Goal: Information Seeking & Learning: Learn about a topic

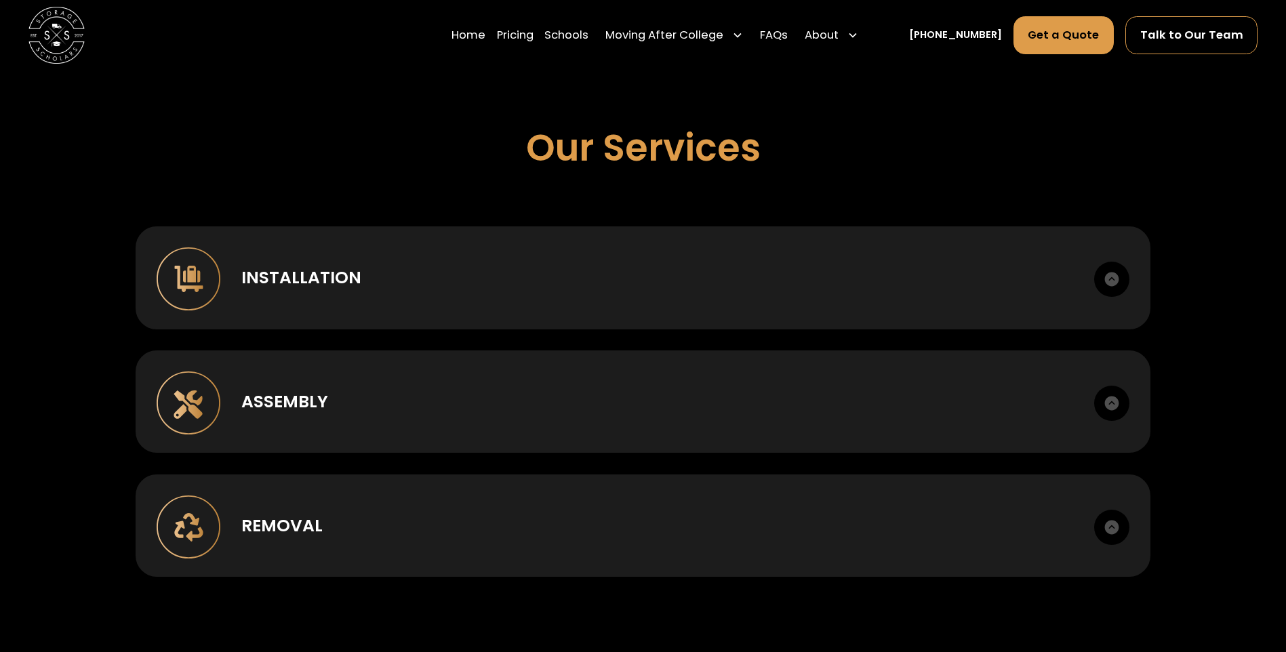
scroll to position [1017, 0]
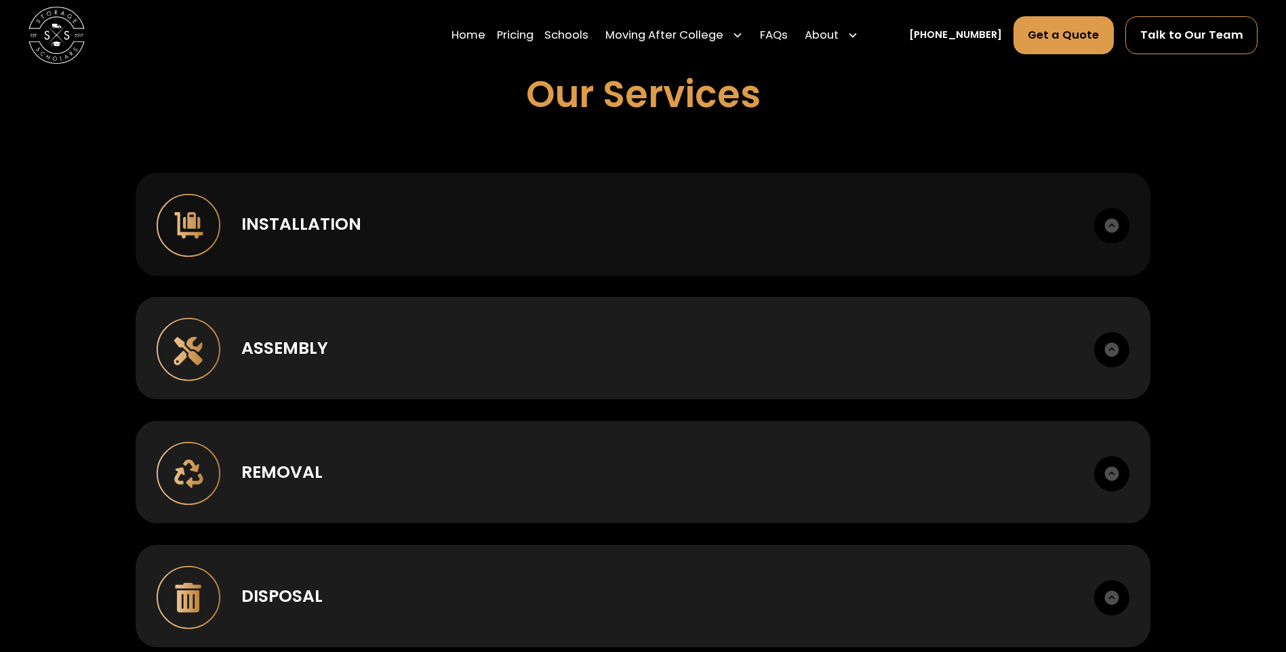
click at [290, 223] on div "Installation" at bounding box center [301, 224] width 120 height 25
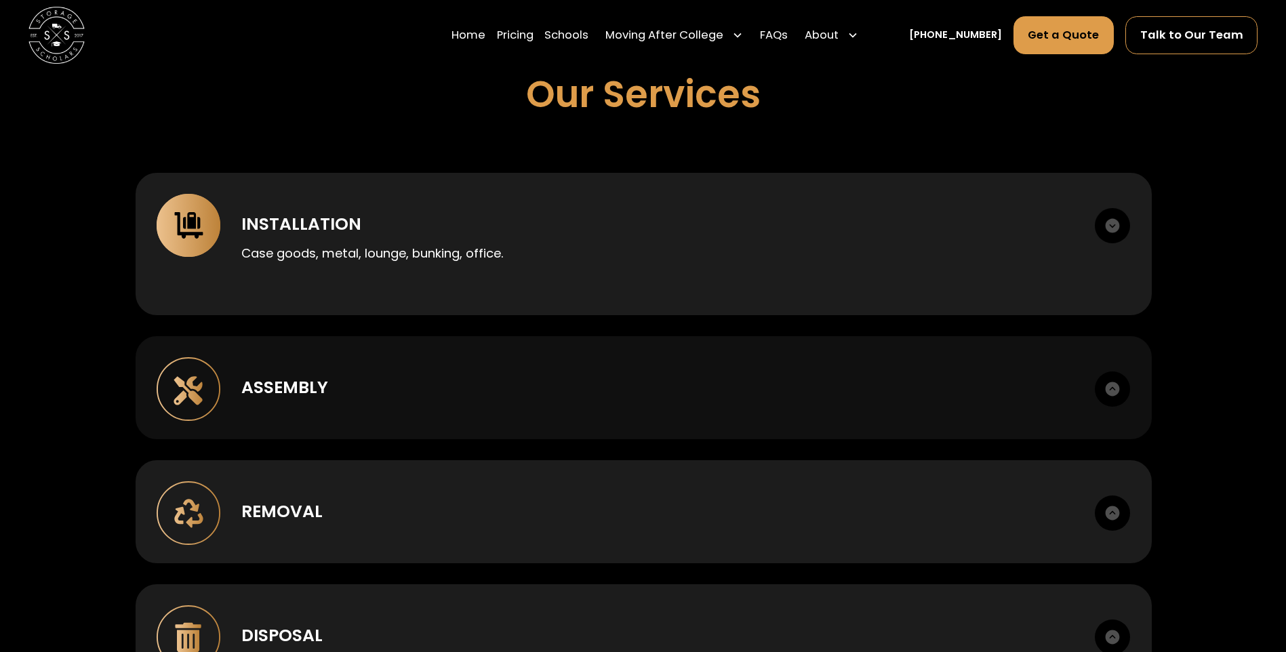
click at [1116, 393] on img at bounding box center [1112, 389] width 35 height 35
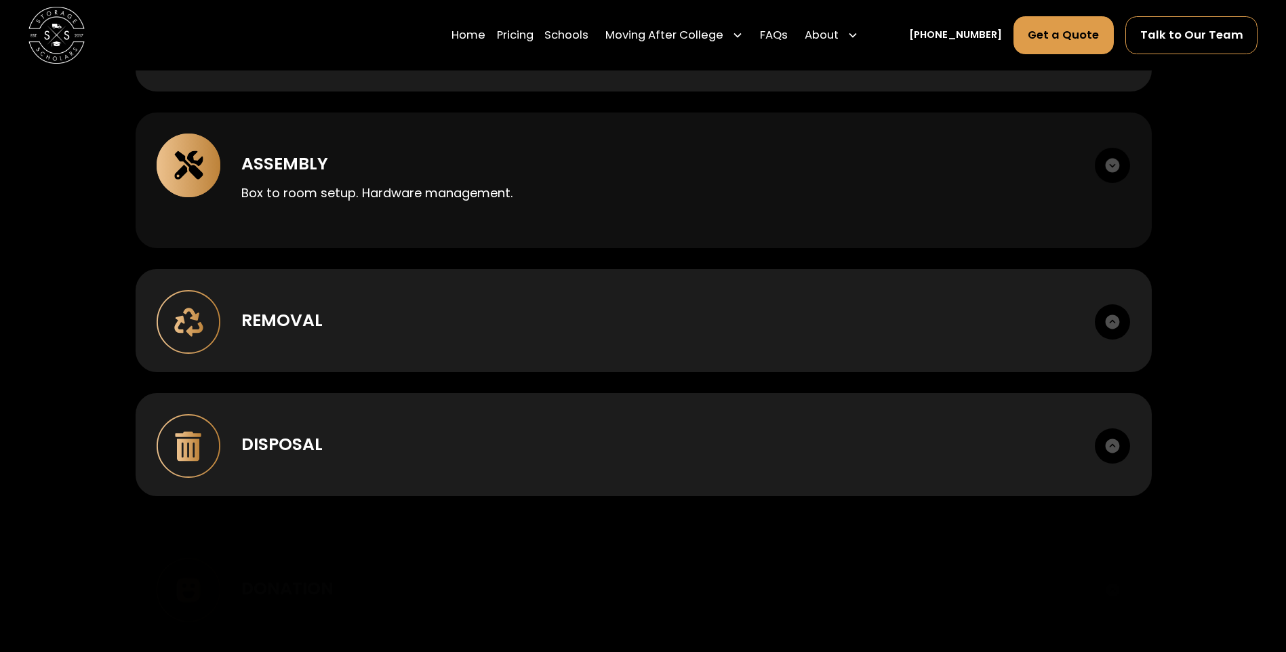
scroll to position [1288, 0]
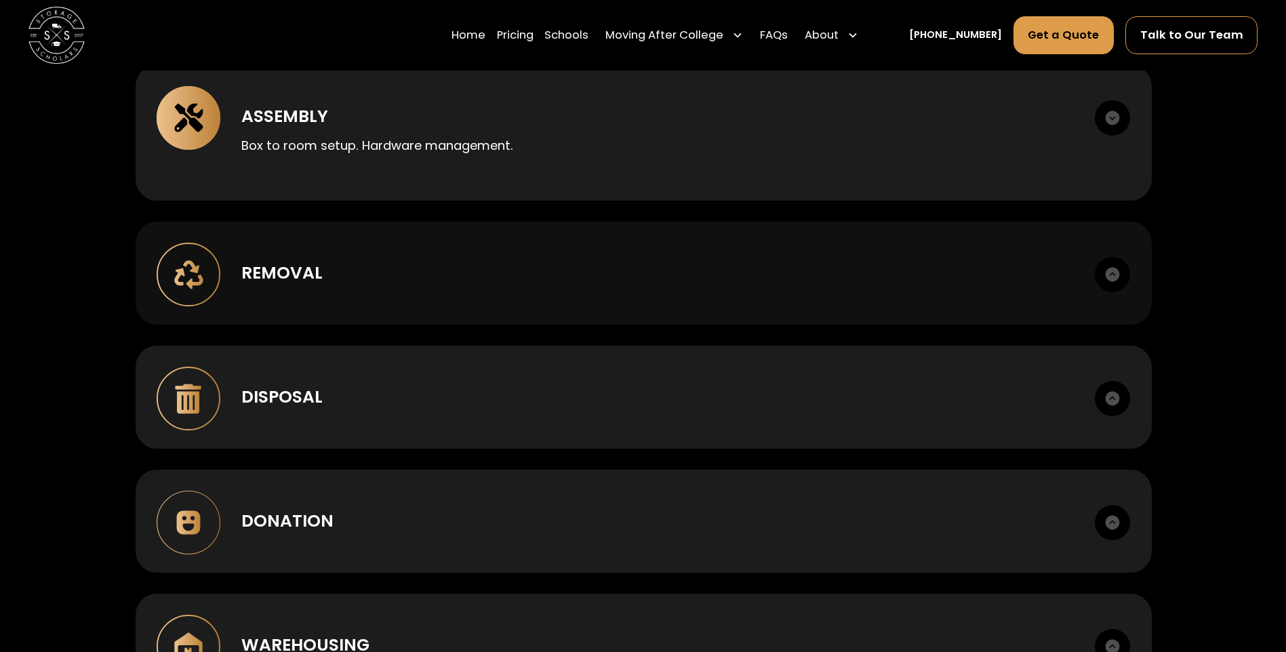
click at [1114, 283] on img at bounding box center [1112, 274] width 35 height 35
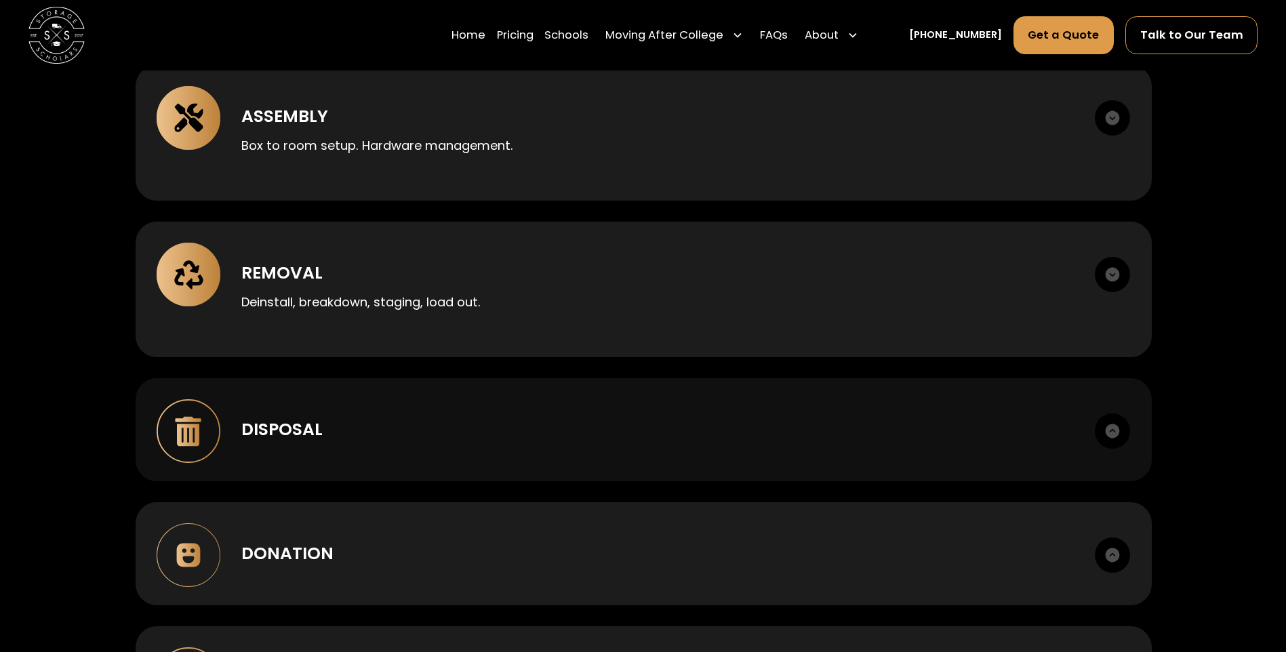
click at [1117, 419] on img at bounding box center [1112, 431] width 35 height 35
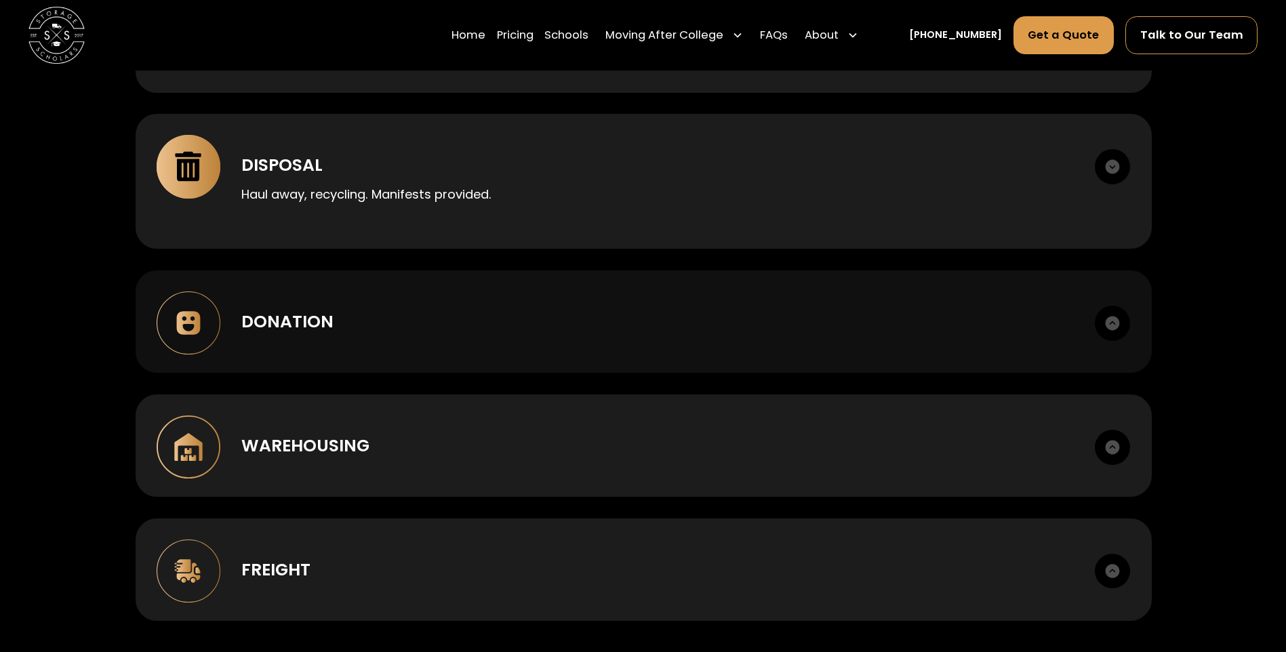
scroll to position [1695, 0]
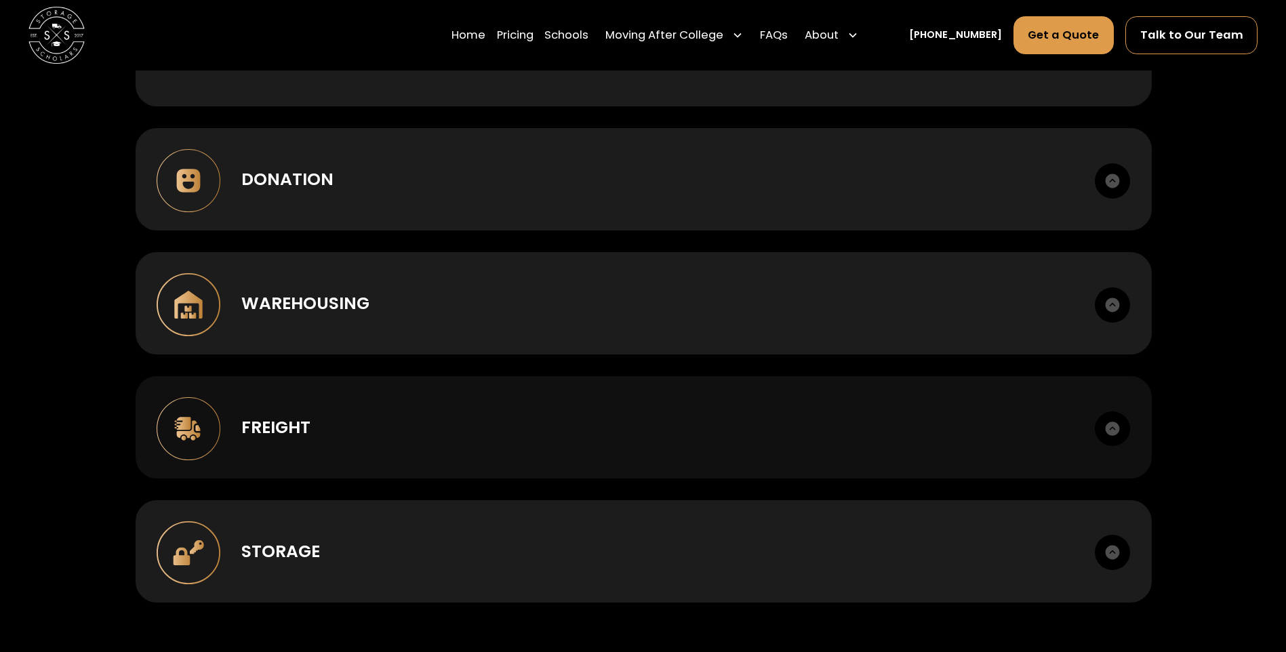
click at [1112, 421] on img at bounding box center [1112, 429] width 35 height 35
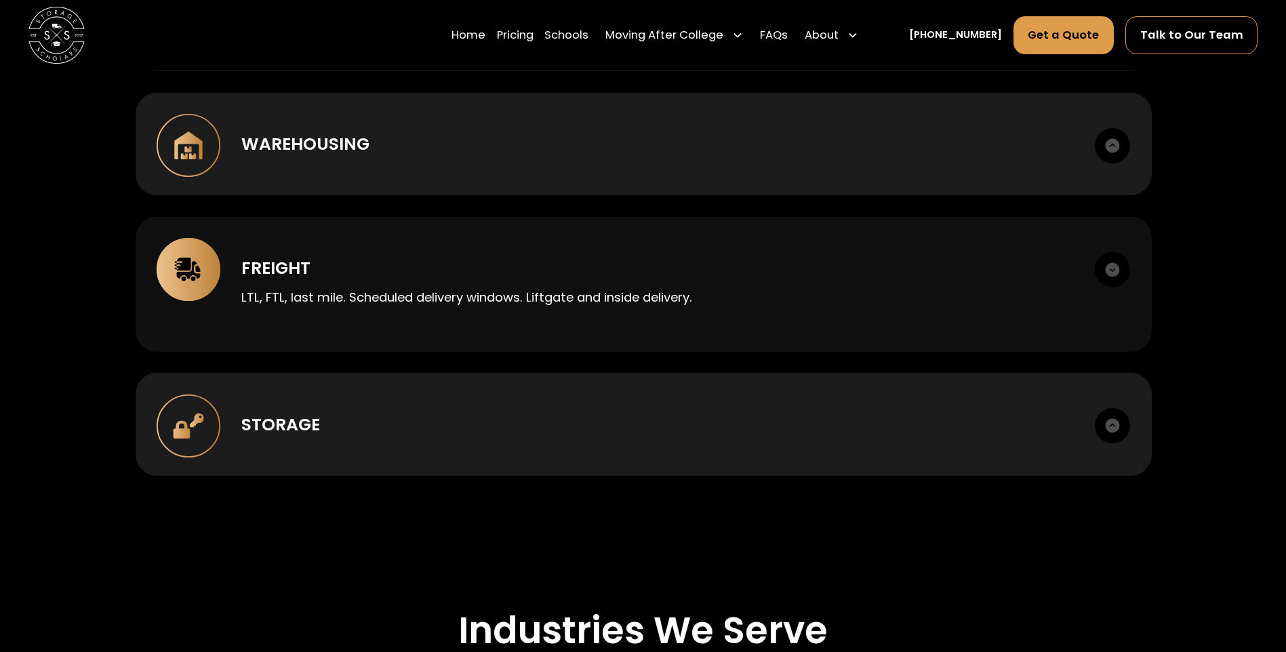
scroll to position [1898, 0]
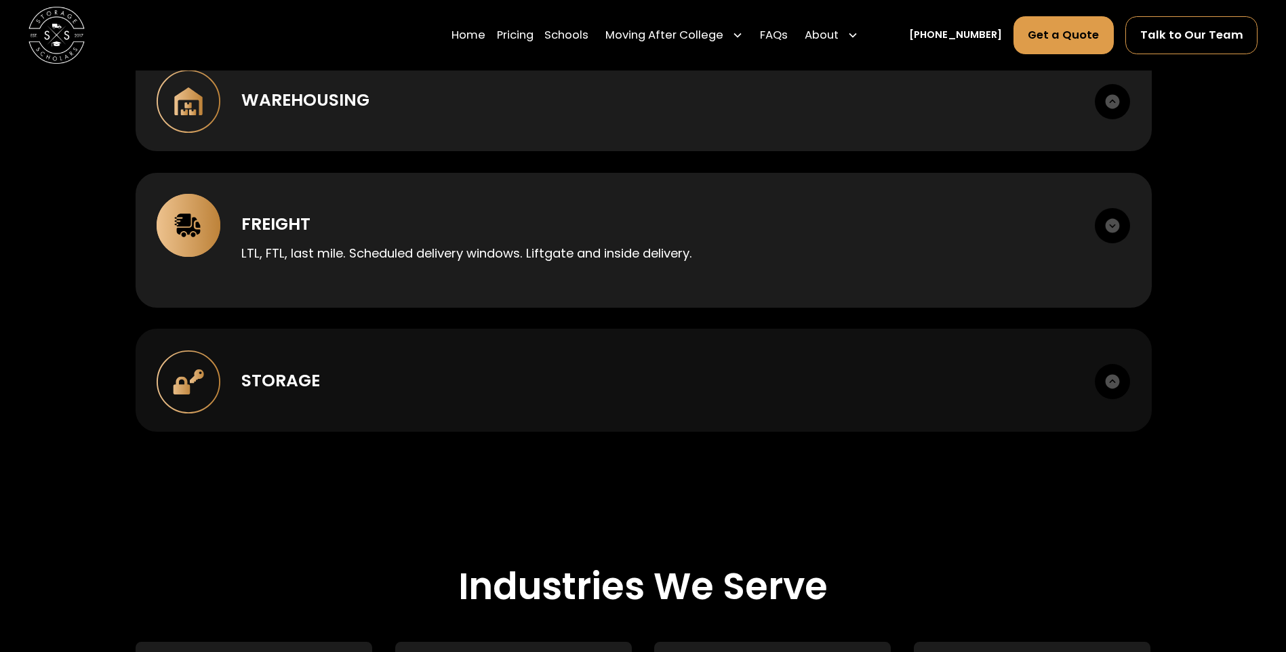
click at [1106, 390] on img at bounding box center [1112, 381] width 35 height 35
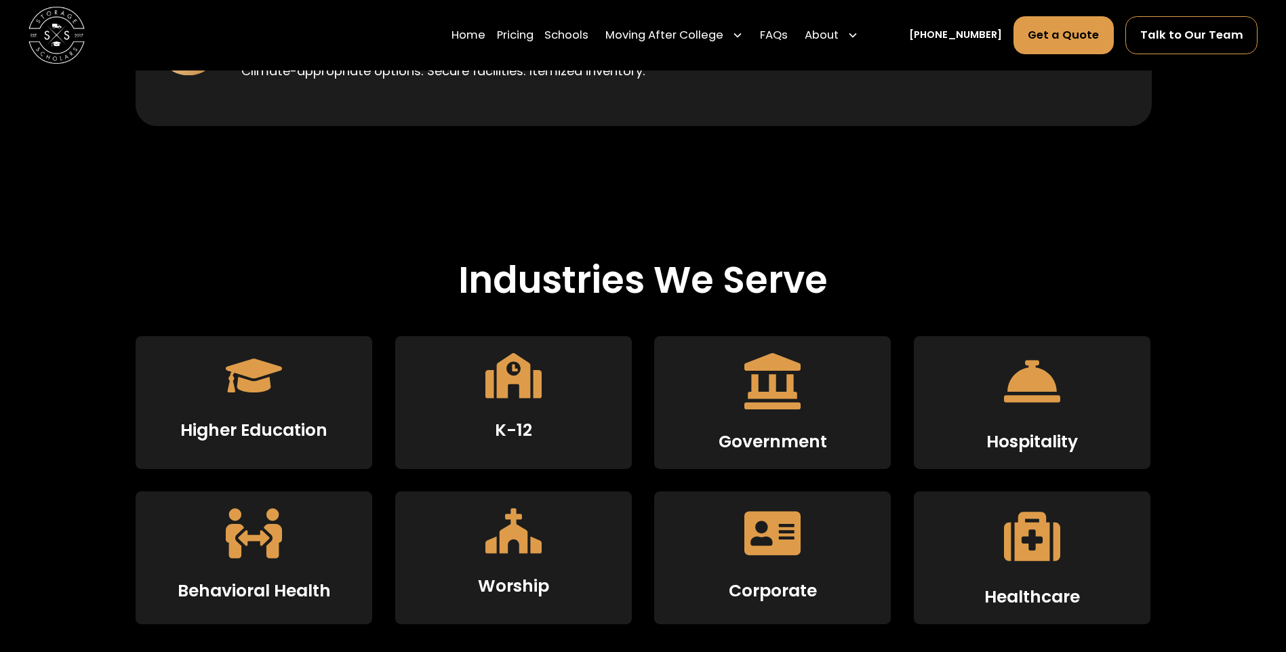
scroll to position [2237, 0]
click at [516, 385] on icon at bounding box center [513, 375] width 56 height 45
click at [517, 435] on h3 "K-12" at bounding box center [513, 430] width 37 height 20
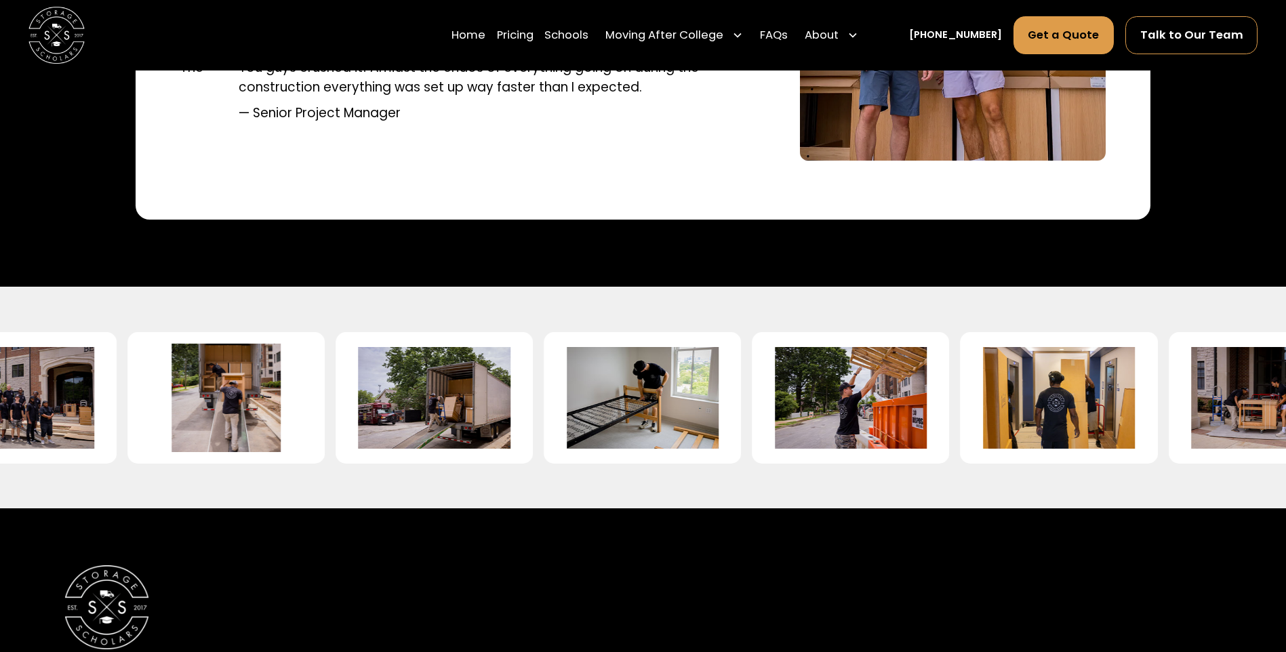
scroll to position [3255, 0]
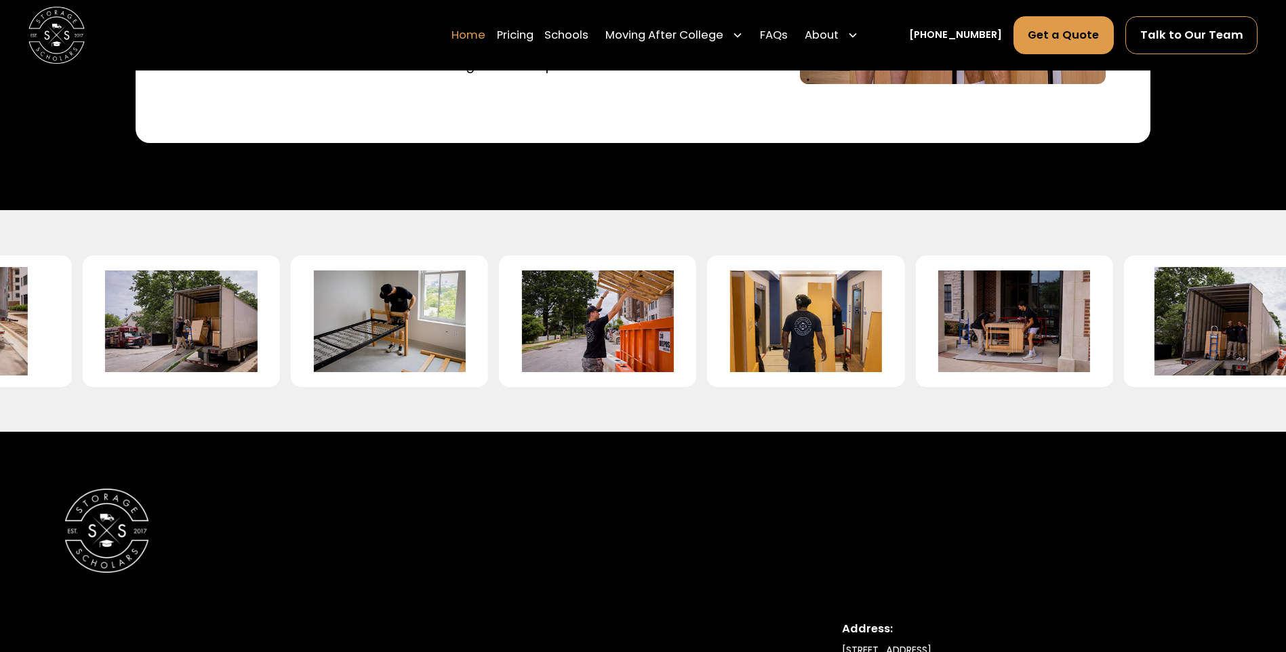
click at [485, 34] on link "Home" at bounding box center [469, 35] width 34 height 39
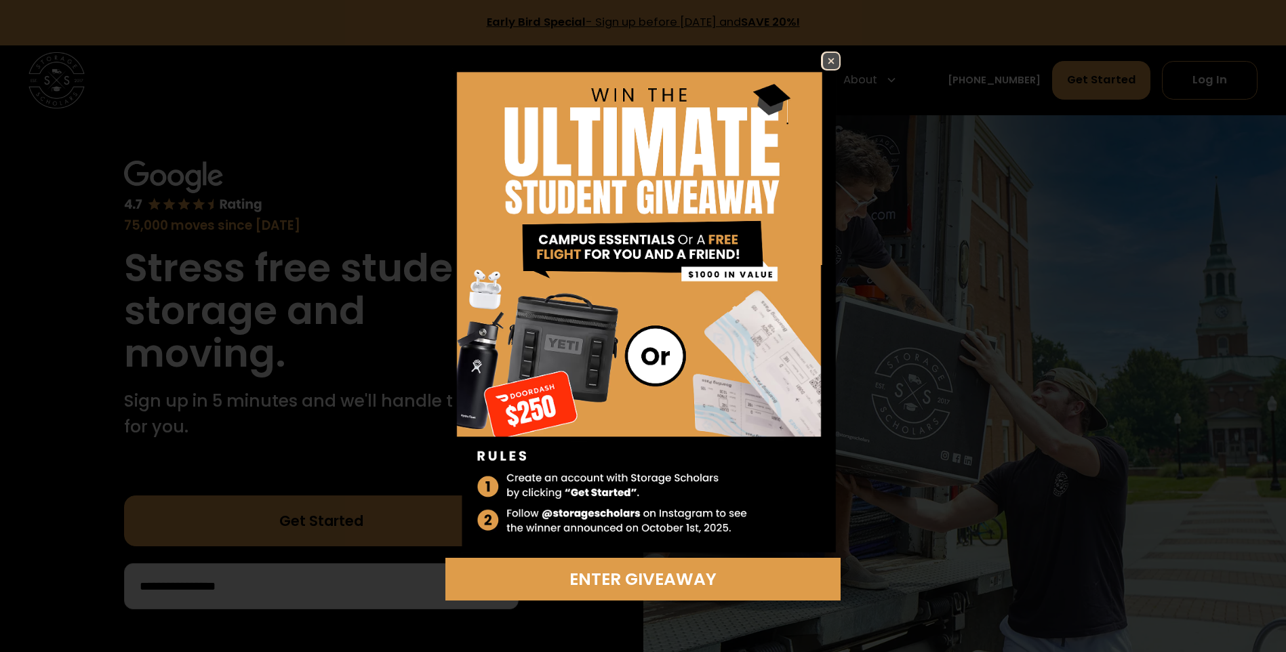
click at [836, 55] on img at bounding box center [831, 61] width 16 height 16
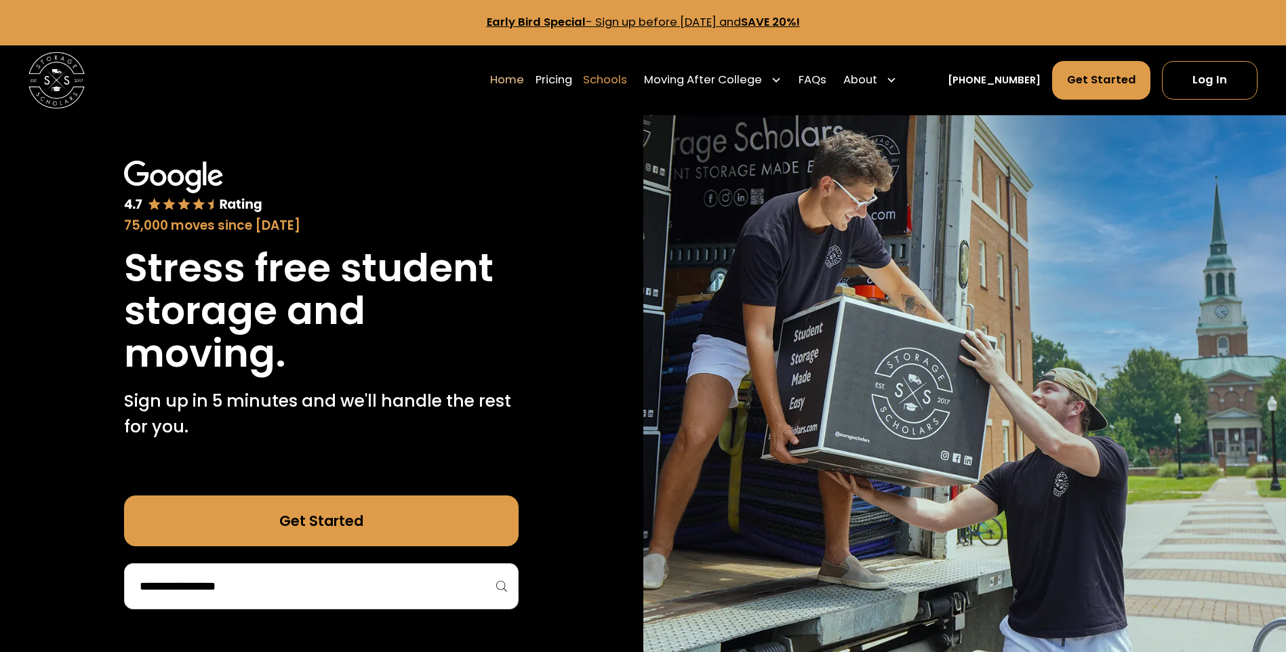
click at [626, 79] on link "Schools" at bounding box center [605, 79] width 44 height 39
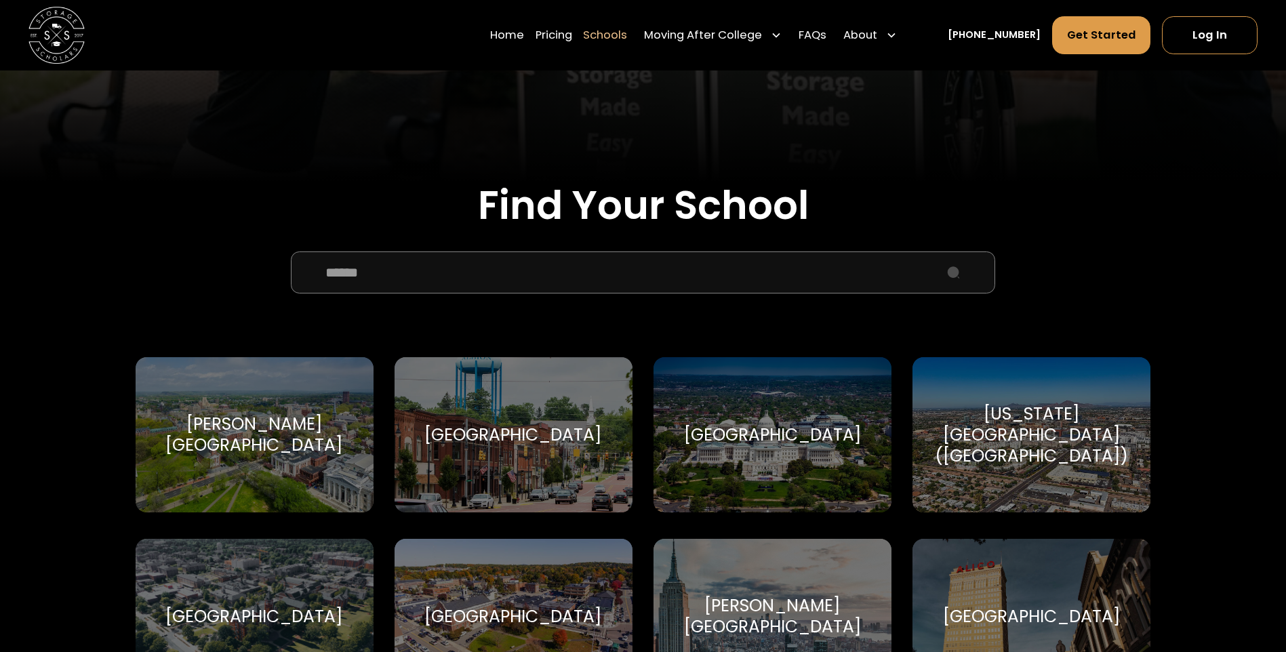
scroll to position [475, 0]
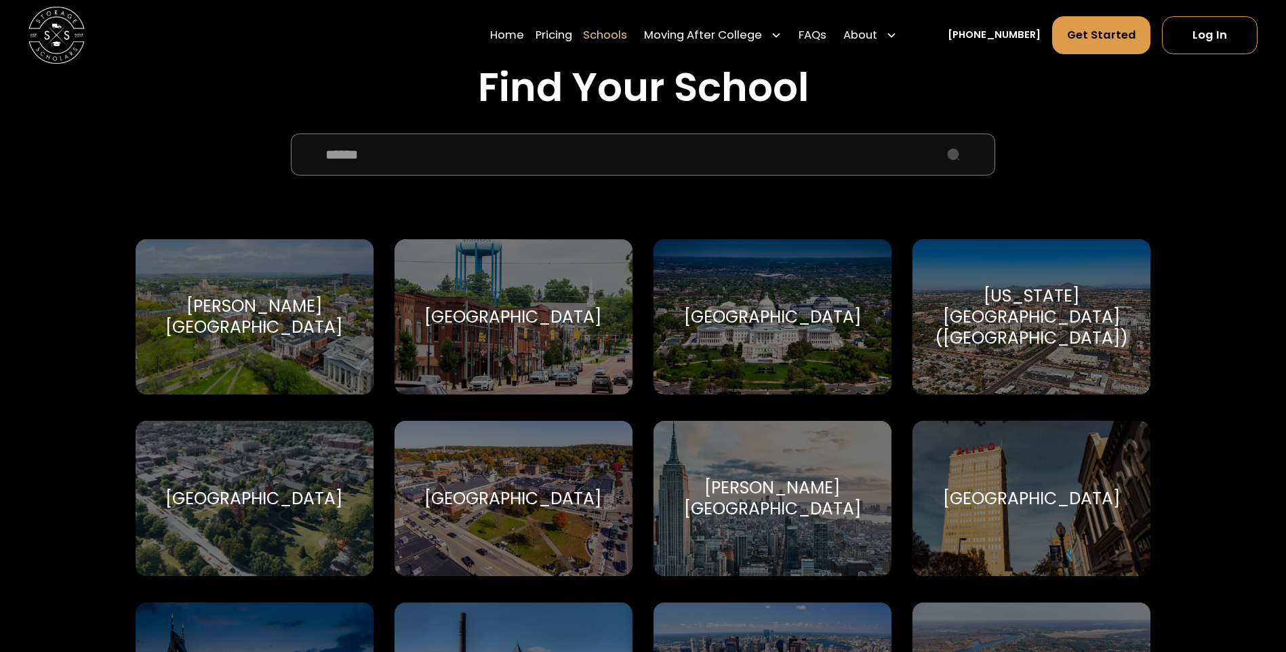
click at [546, 159] on input "School Select Form" at bounding box center [643, 155] width 705 height 42
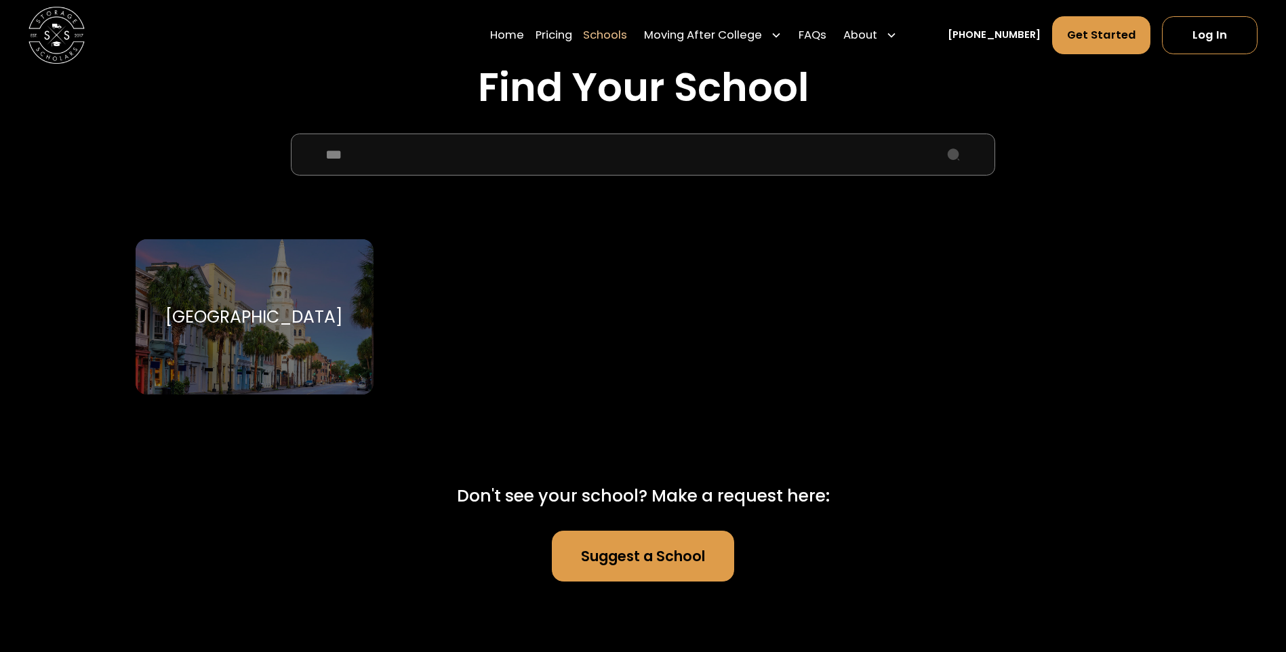
type input "***"
click at [285, 313] on div "[GEOGRAPHIC_DATA]" at bounding box center [254, 316] width 178 height 21
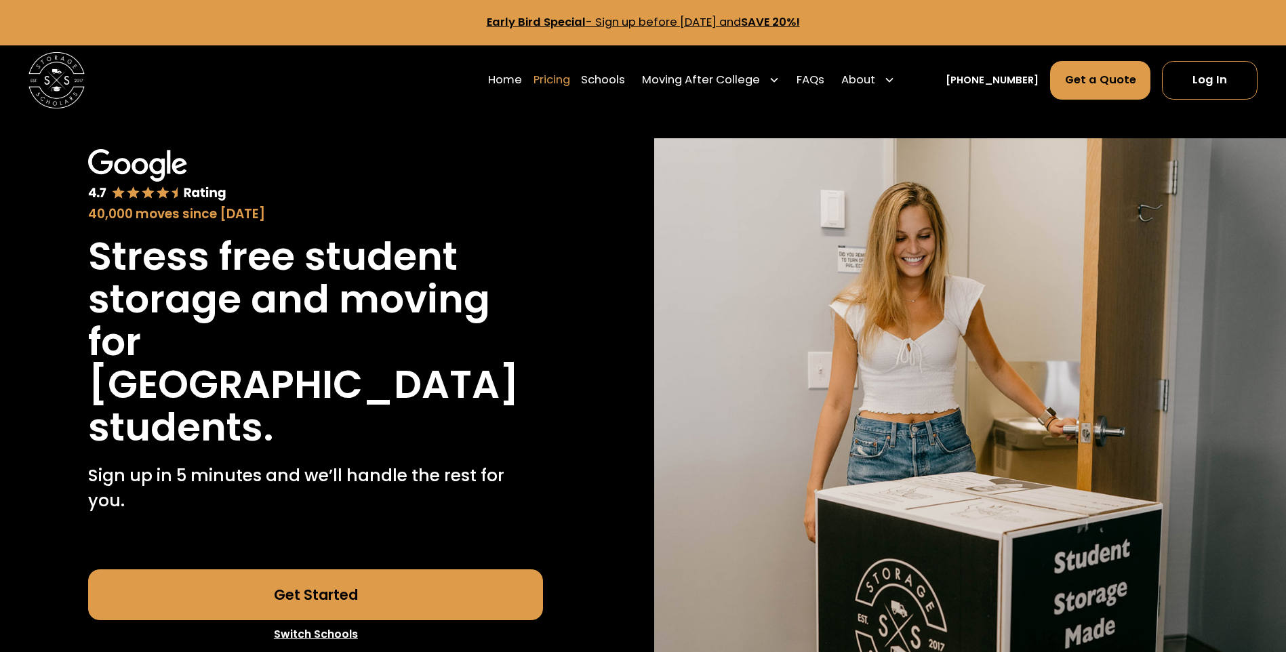
click at [570, 77] on link "Pricing" at bounding box center [552, 79] width 37 height 39
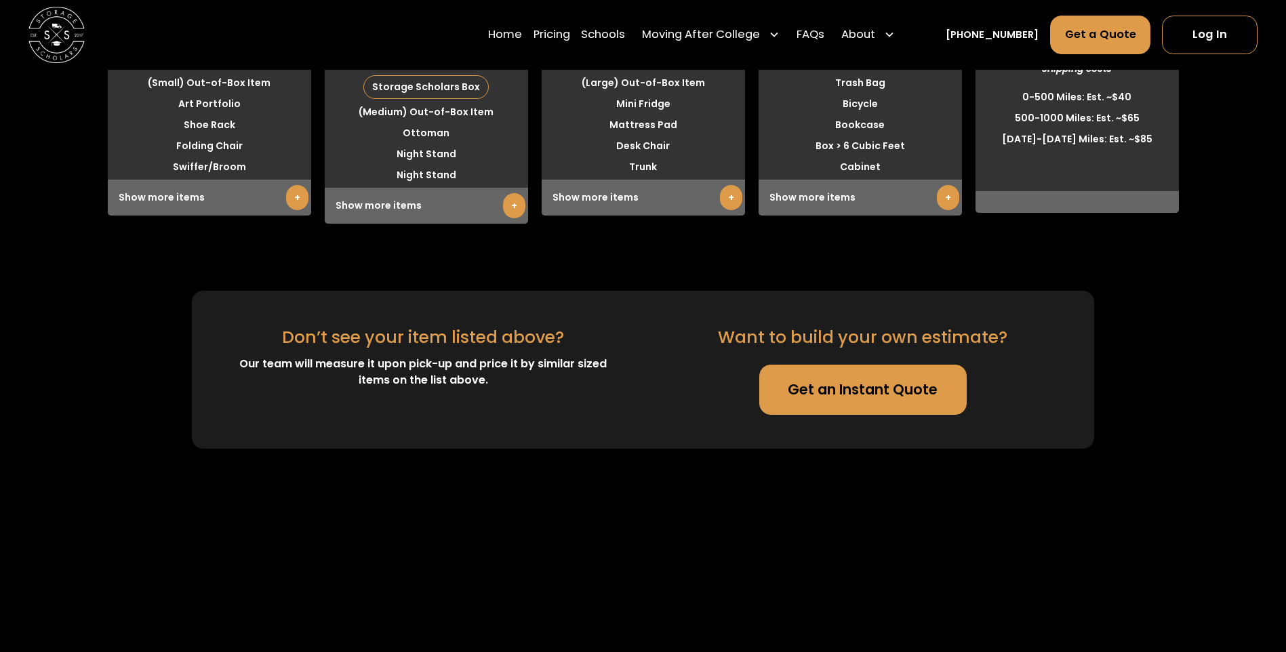
scroll to position [3749, 0]
